Goal: Transaction & Acquisition: Obtain resource

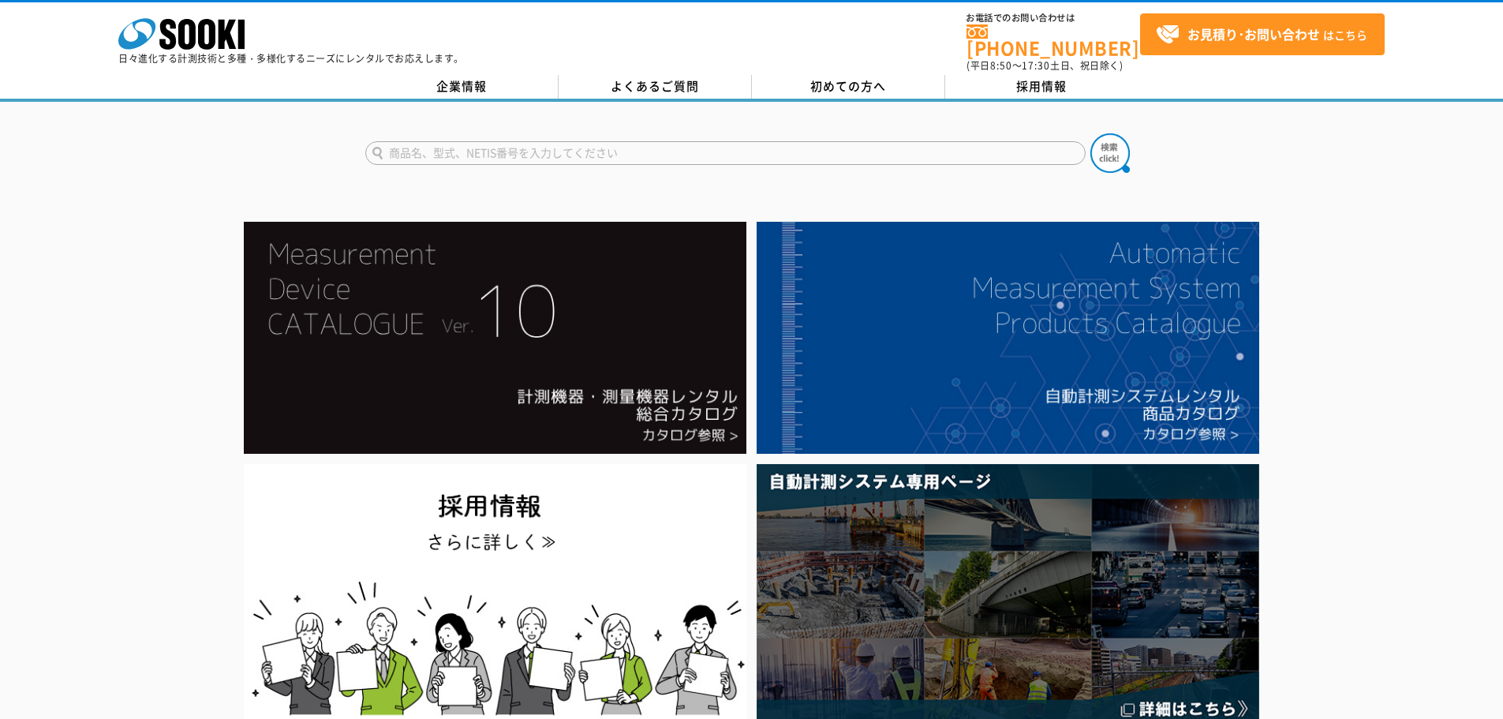
click at [513, 141] on input "text" at bounding box center [725, 153] width 720 height 24
type input "モルタル水分計"
click at [1091, 133] on button at bounding box center [1110, 152] width 39 height 39
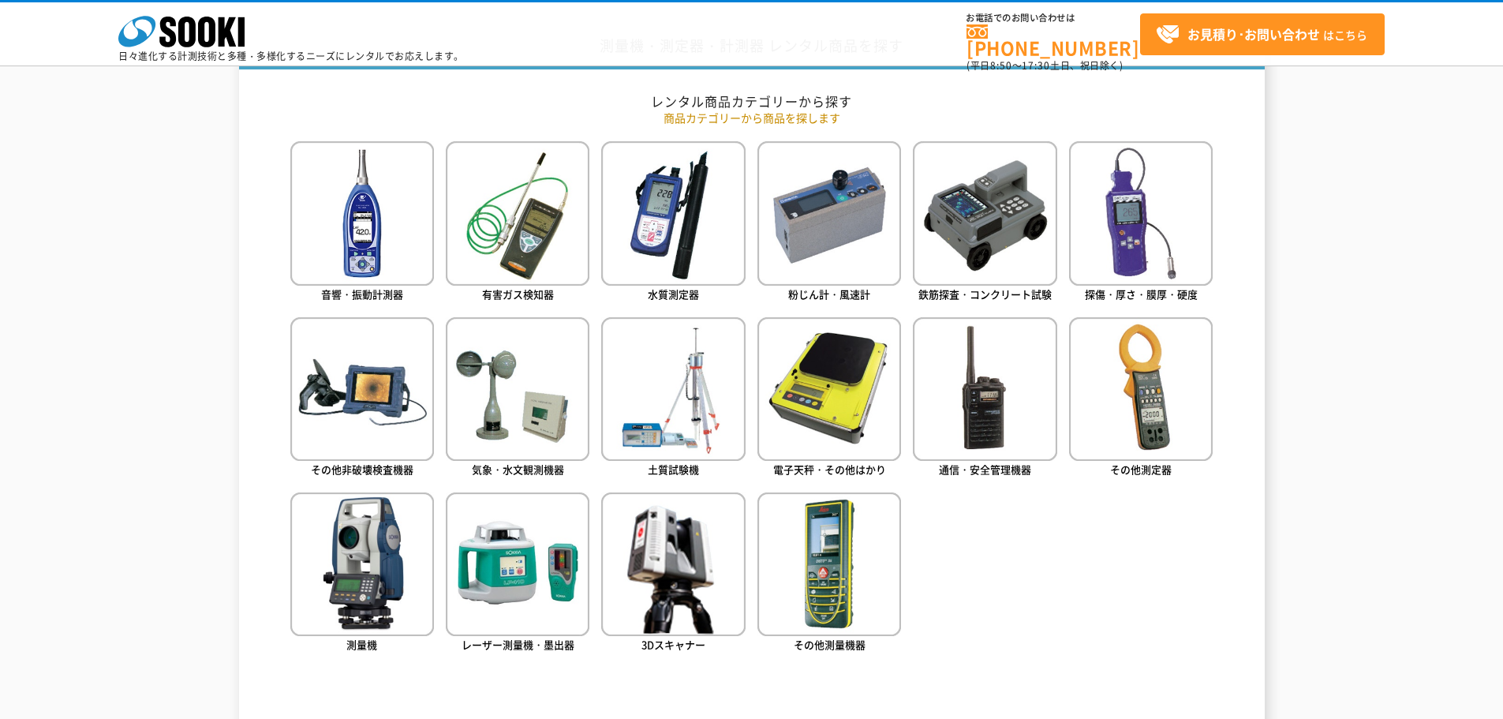
scroll to position [710, 0]
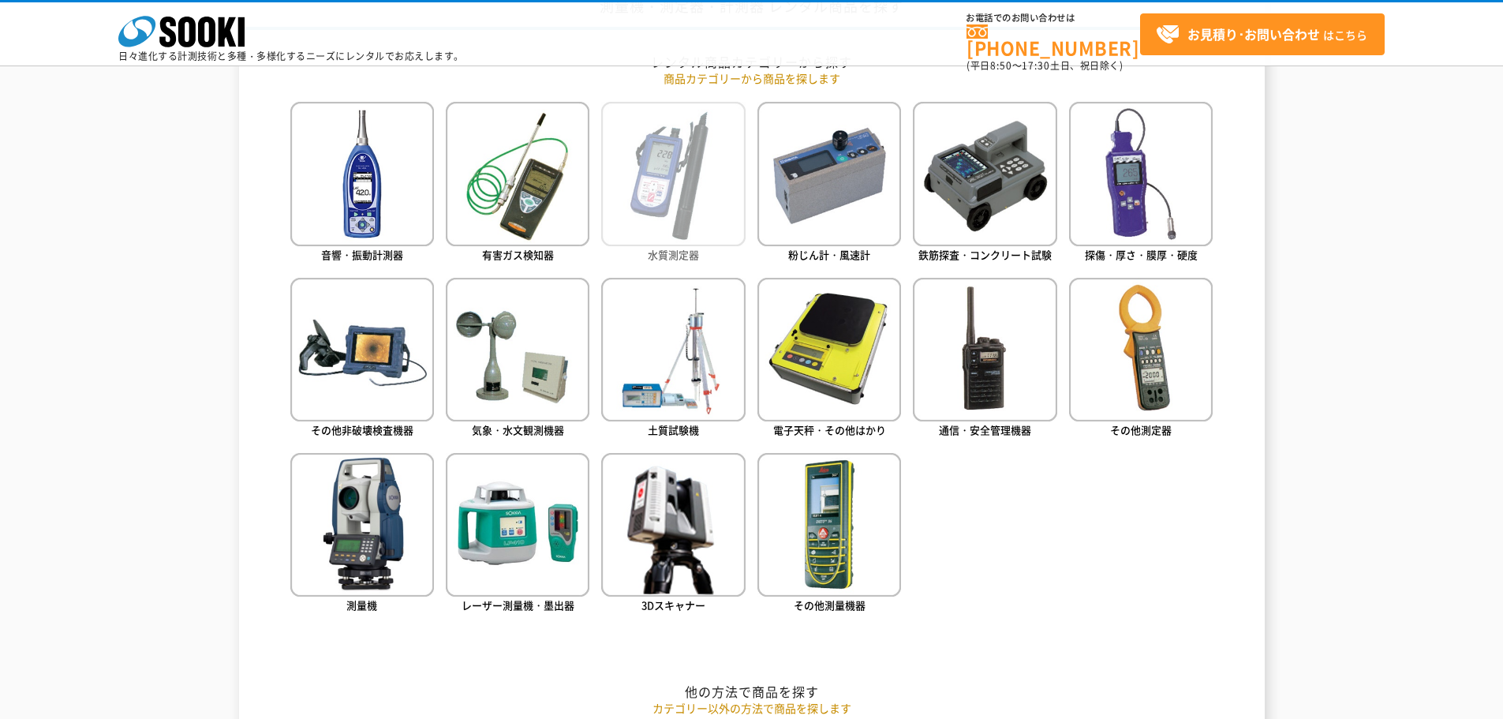
click at [675, 256] on span "水質測定器" at bounding box center [673, 254] width 51 height 15
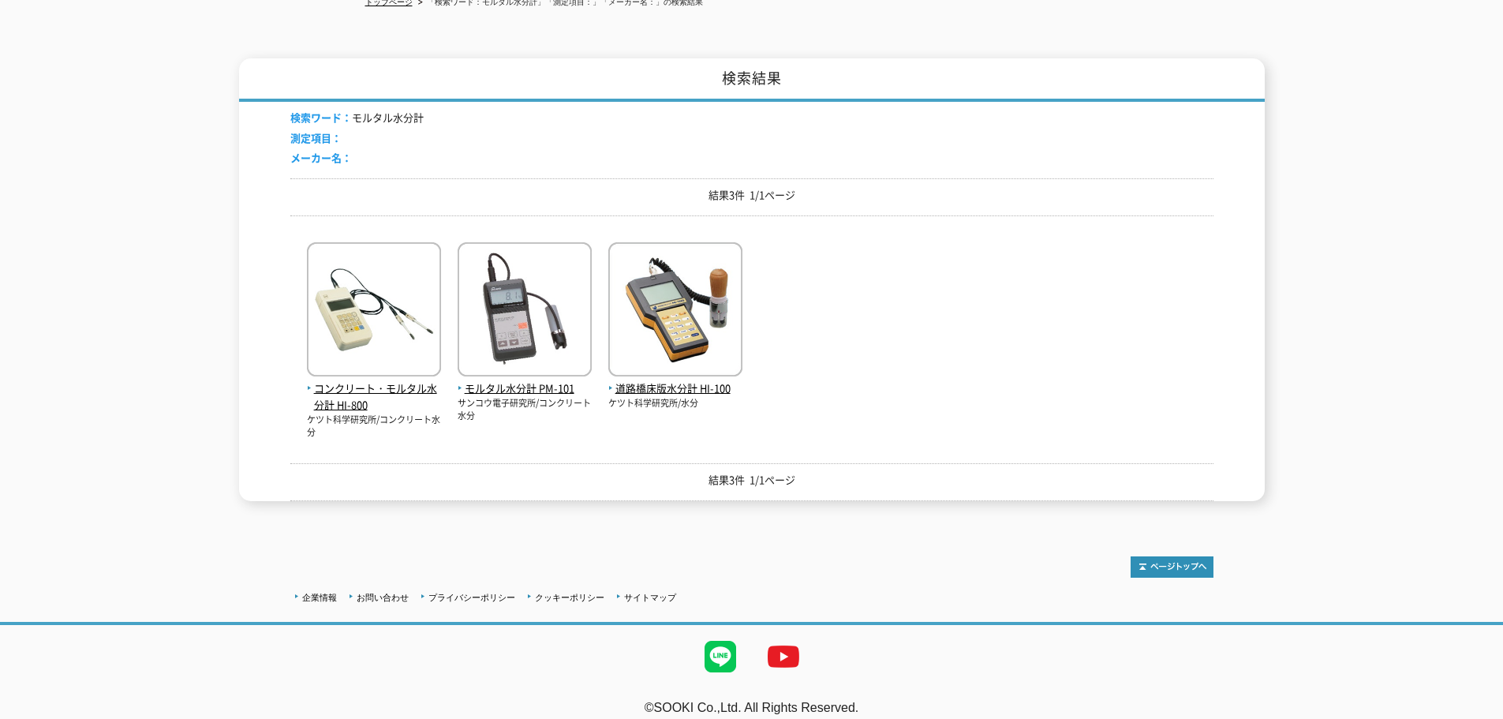
scroll to position [195, 0]
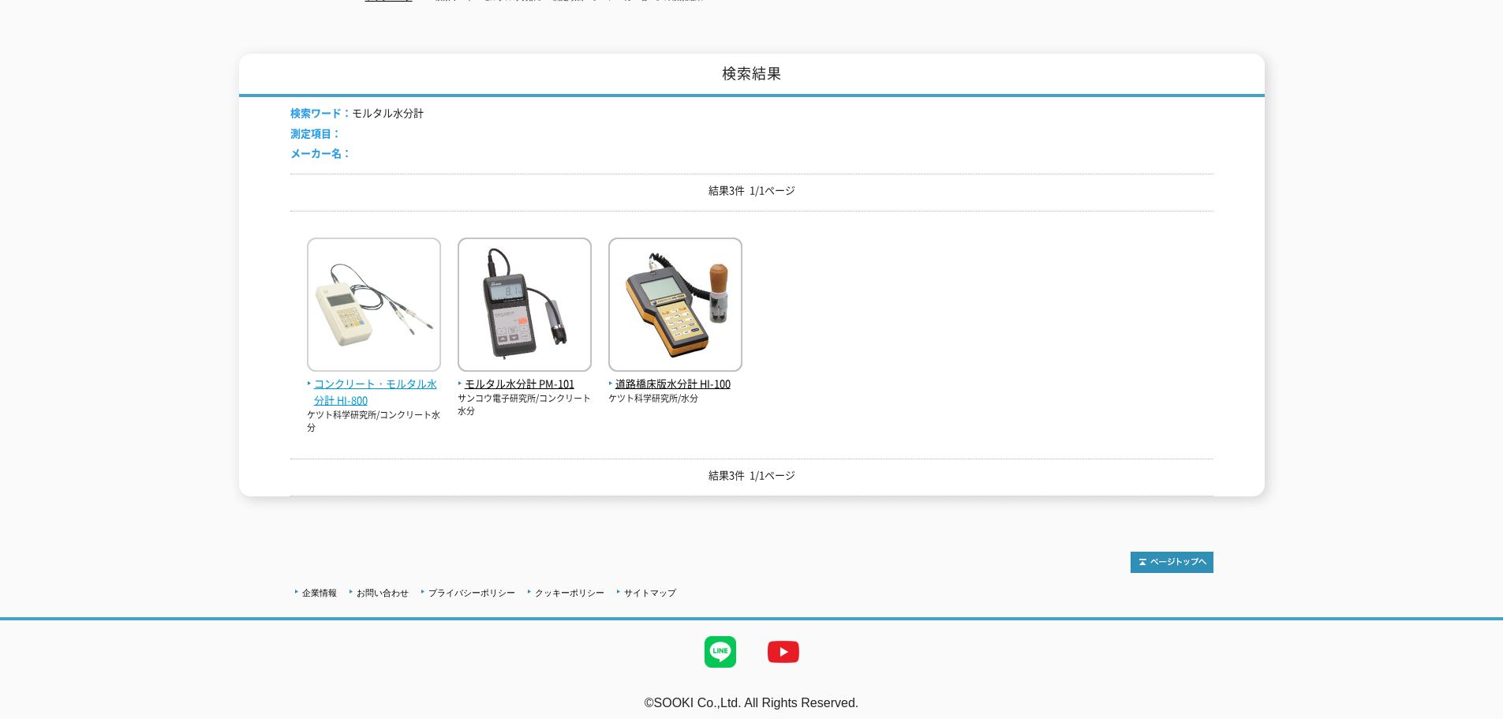
click at [396, 376] on span "コンクリート・モルタル水分計 HI-800" at bounding box center [374, 392] width 134 height 33
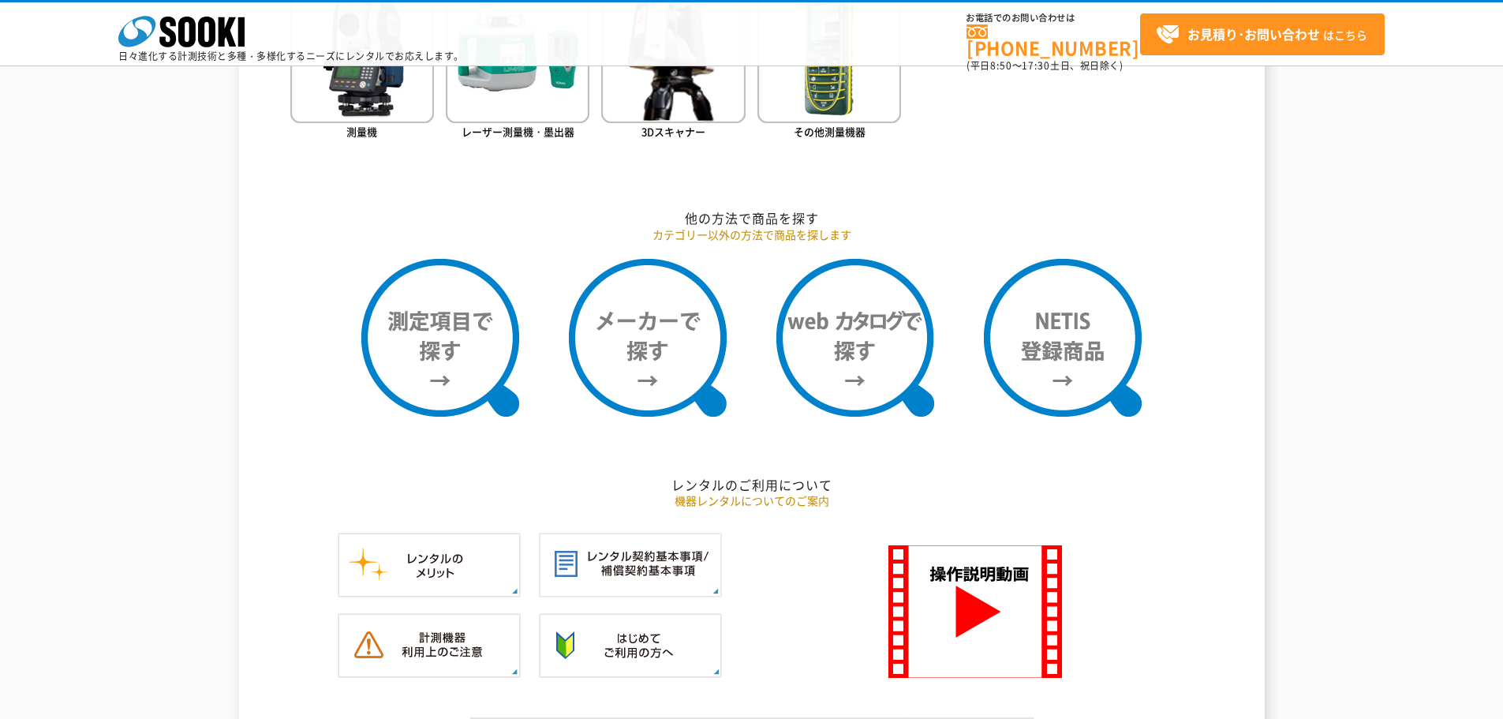
scroll to position [1263, 0]
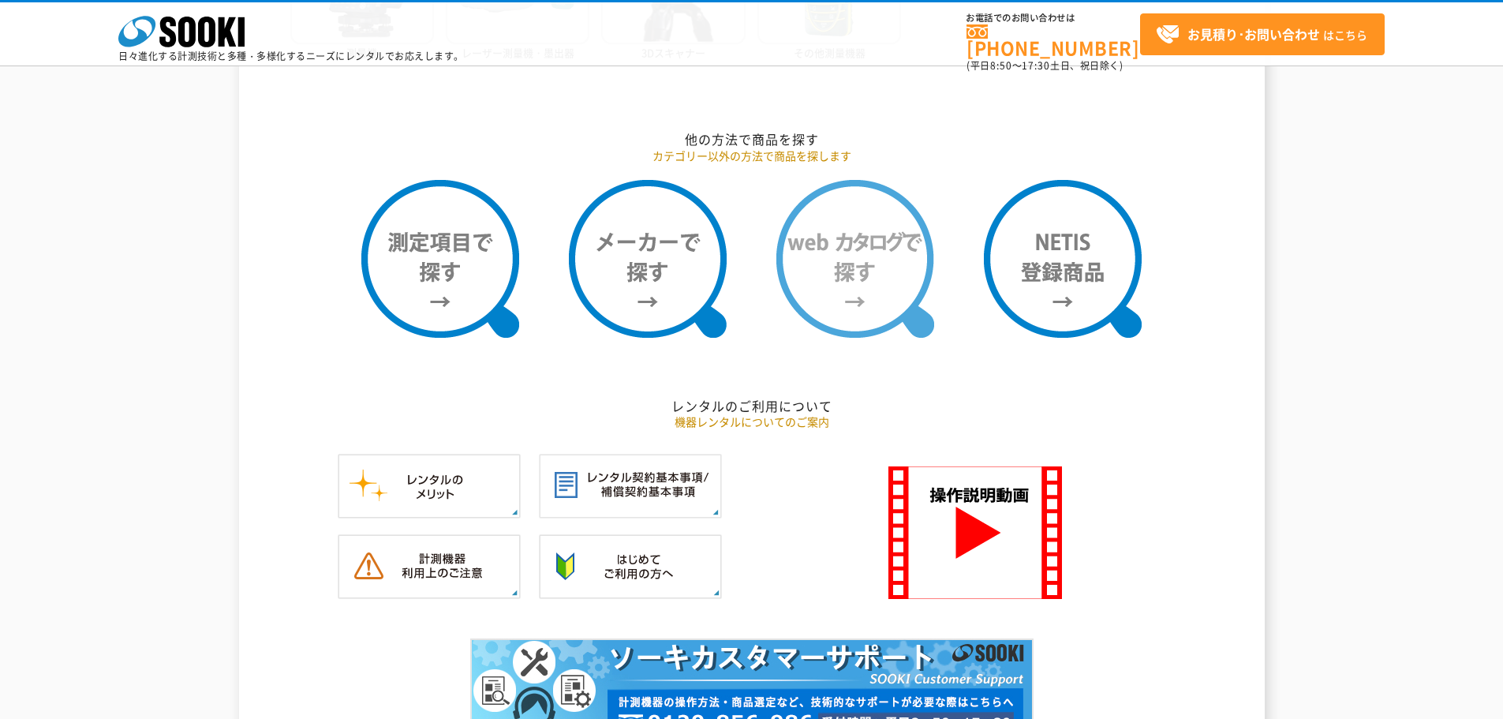
click at [861, 269] on img at bounding box center [856, 259] width 158 height 158
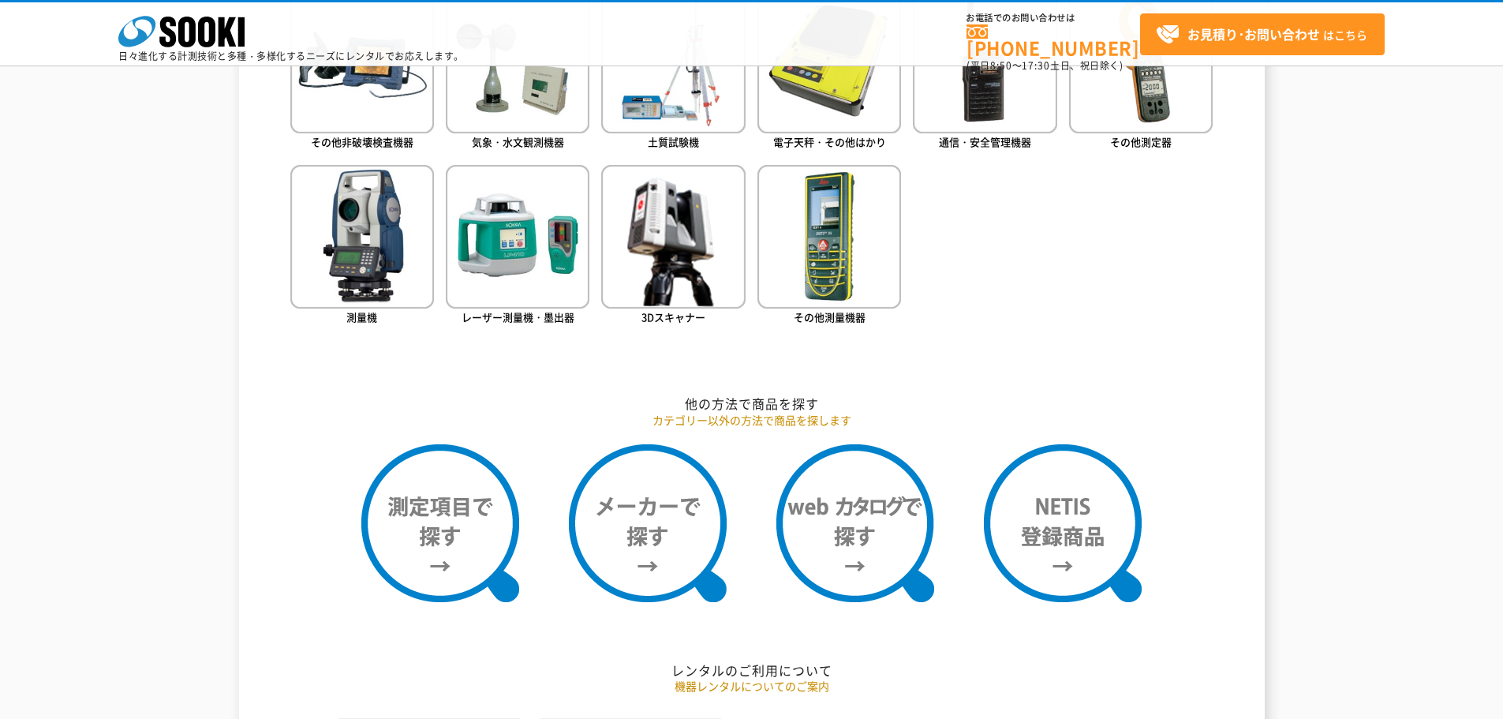
scroll to position [1026, 0]
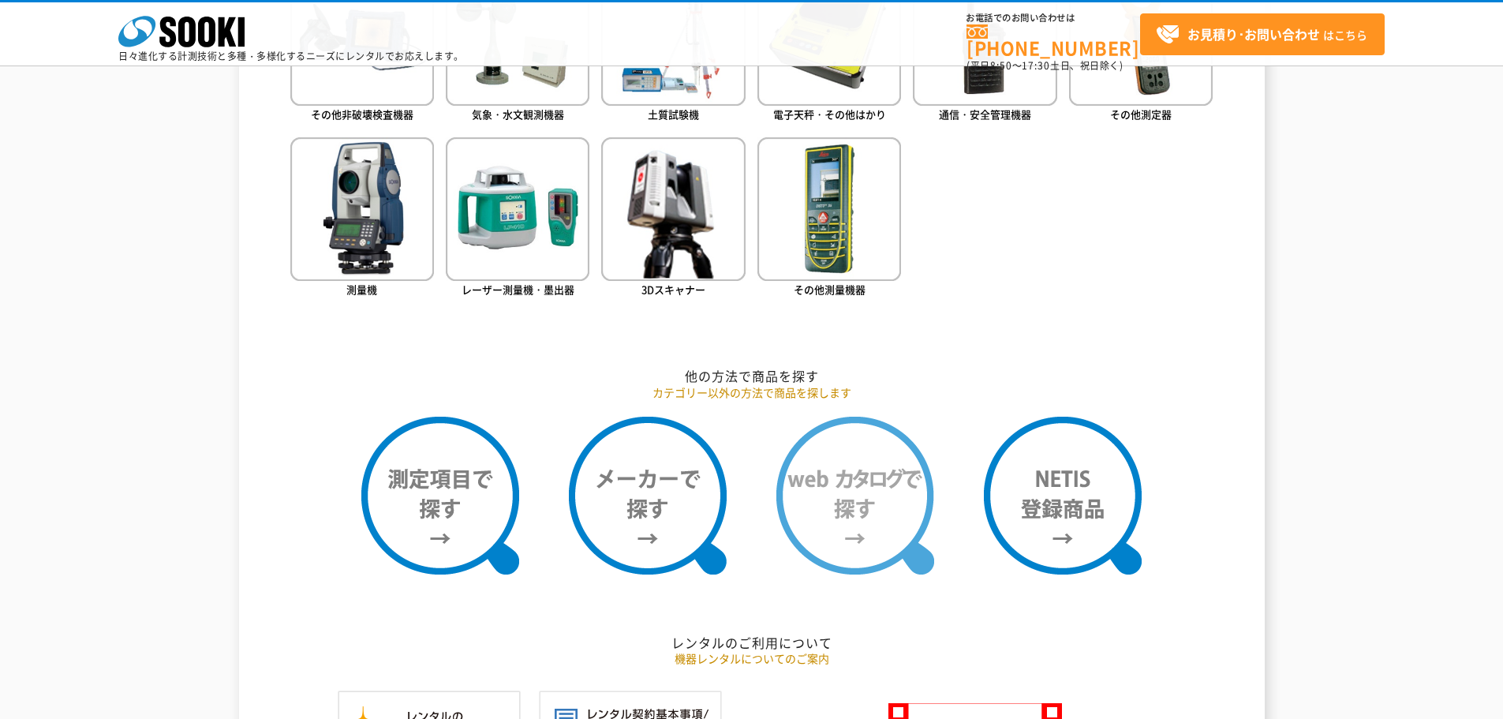
click at [866, 464] on img at bounding box center [856, 496] width 158 height 158
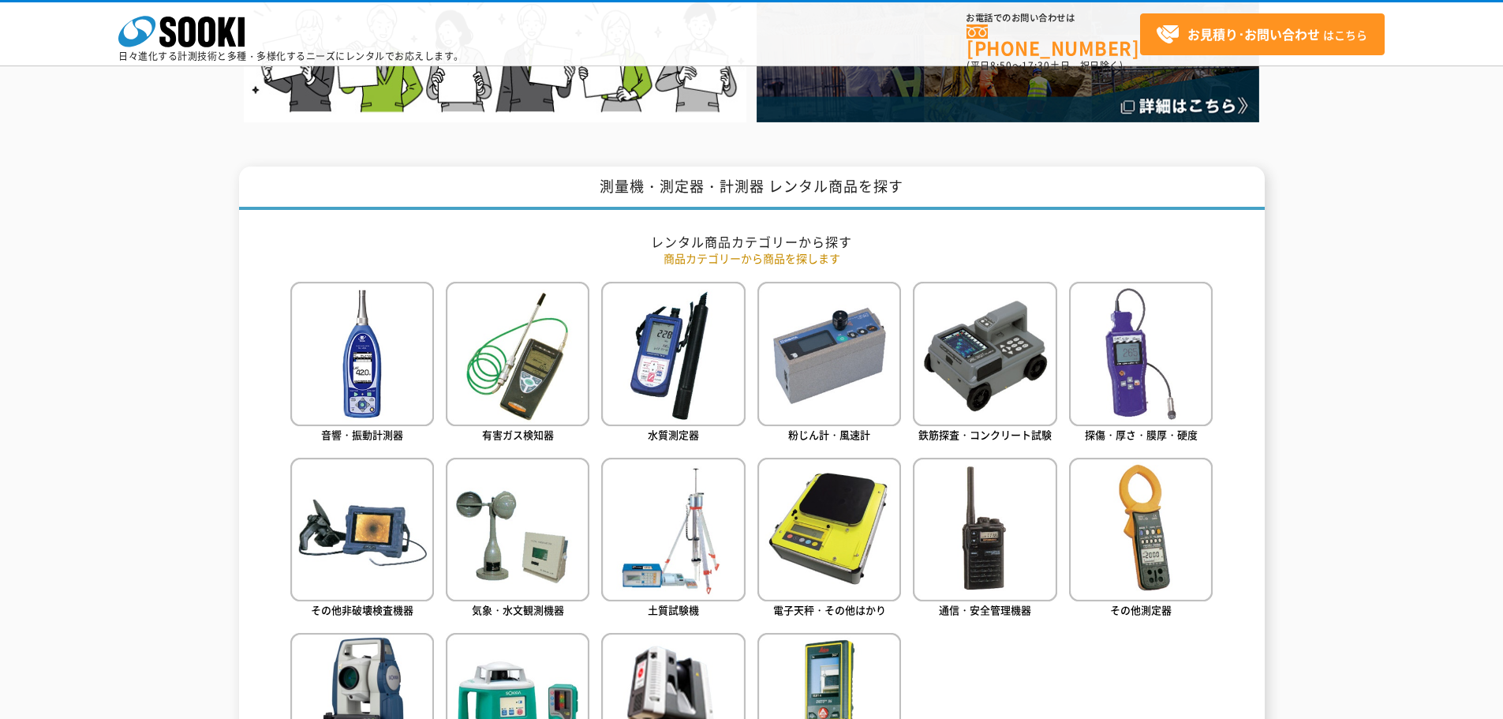
scroll to position [473, 0]
